Goal: Information Seeking & Learning: Learn about a topic

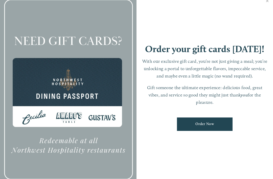
scroll to position [11, 0]
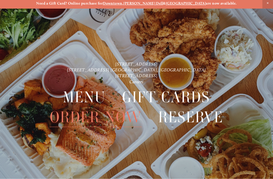
scroll to position [11, 0]
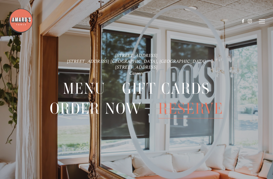
click at [85, 89] on span "Menu" at bounding box center [84, 89] width 43 height 20
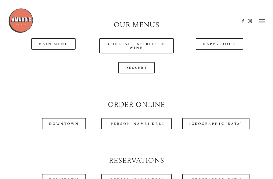
scroll to position [438, 0]
click at [224, 44] on link "Happy Hour" at bounding box center [220, 44] width 48 height 11
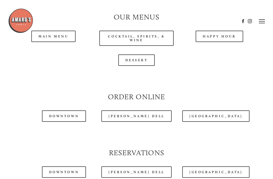
scroll to position [434, 0]
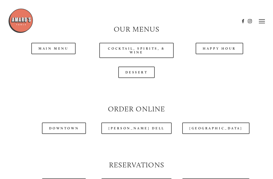
click at [50, 47] on link "Main Menu" at bounding box center [53, 48] width 44 height 11
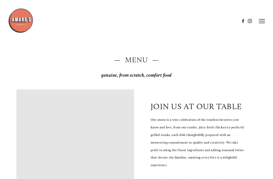
scroll to position [0, 0]
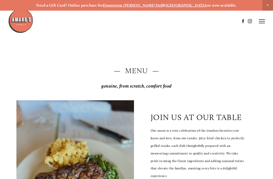
click at [263, 22] on icon at bounding box center [262, 21] width 6 height 5
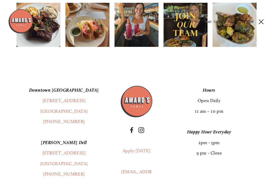
scroll to position [709, 0]
click at [76, 91] on em "Downtown [GEOGRAPHIC_DATA]" at bounding box center [64, 90] width 70 height 6
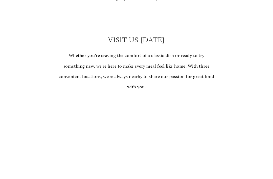
scroll to position [339, 0]
